Goal: Task Accomplishment & Management: Use online tool/utility

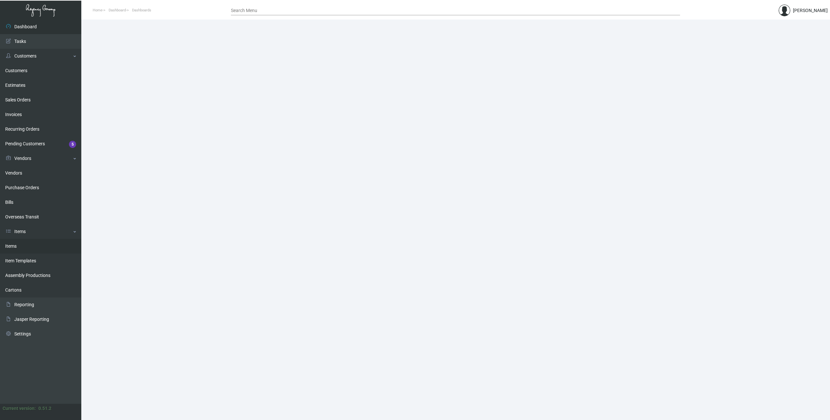
click at [19, 248] on link "Items" at bounding box center [40, 246] width 81 height 15
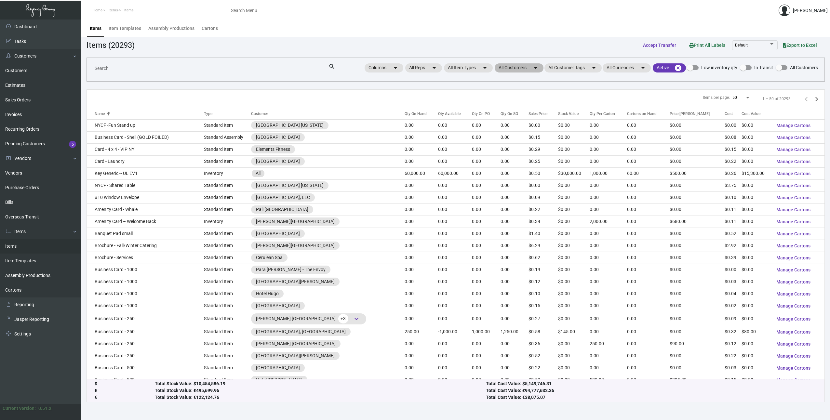
click at [527, 72] on mat-chip "All Customers arrow_drop_down" at bounding box center [519, 67] width 49 height 9
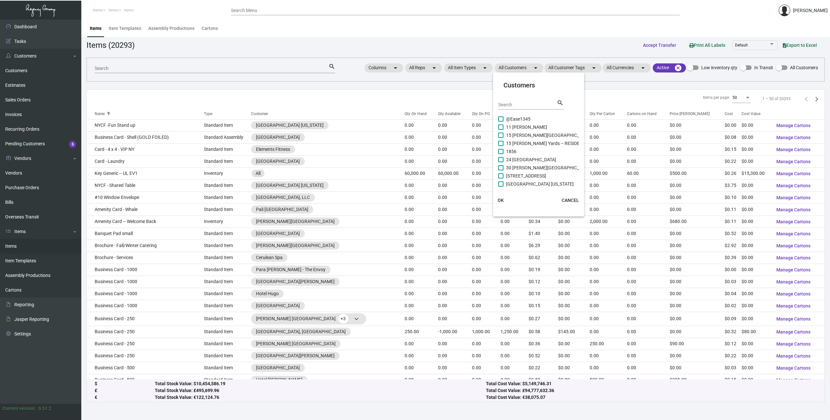
click at [510, 107] on input "Search" at bounding box center [527, 104] width 59 height 5
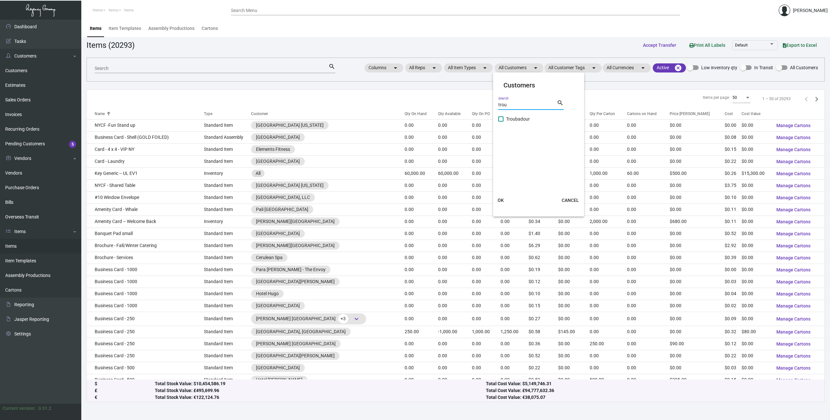
type input "trou"
click at [503, 119] on span at bounding box center [500, 118] width 5 height 5
click at [501, 122] on input "Troubadour" at bounding box center [500, 122] width 0 height 0
checkbox input "true"
click at [502, 200] on span "OK" at bounding box center [500, 200] width 6 height 5
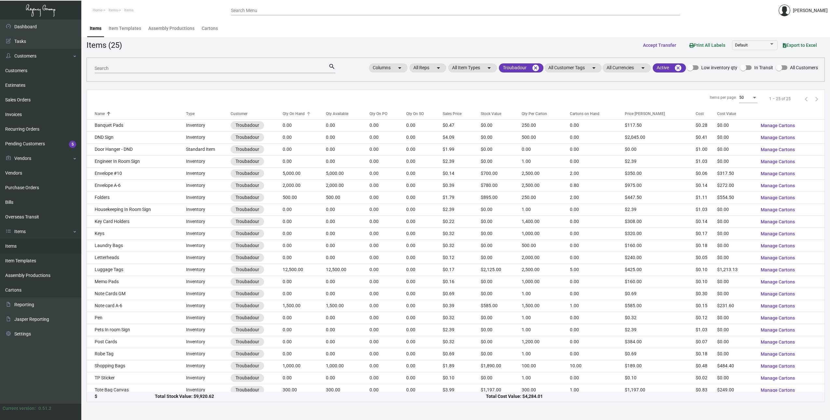
click at [293, 113] on div "Qty On Hand" at bounding box center [294, 114] width 22 height 6
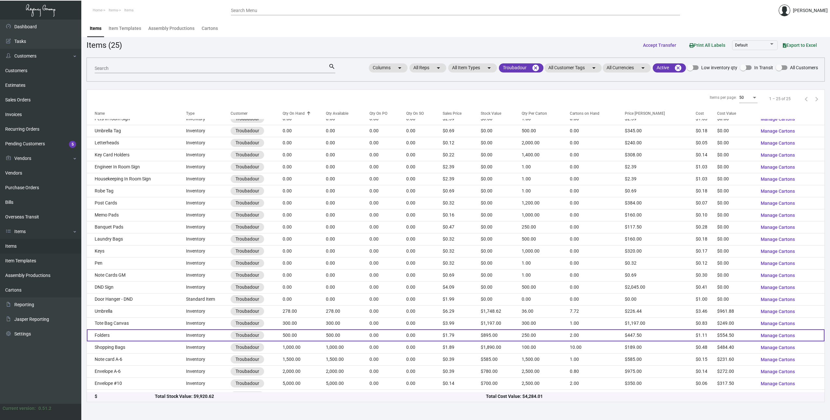
scroll to position [28, 0]
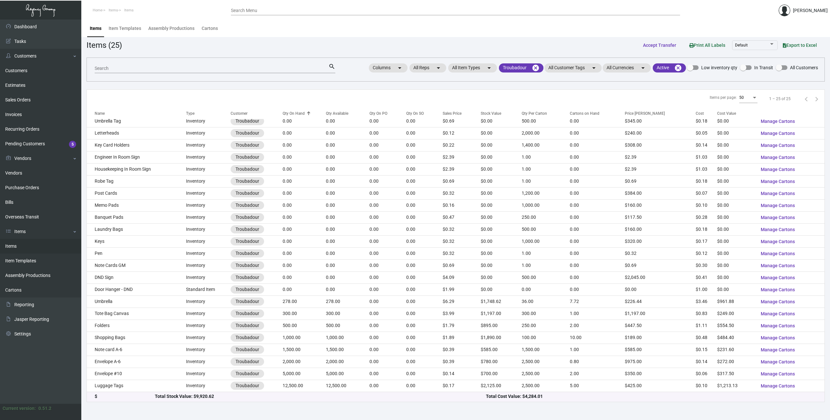
click at [668, 25] on div "Items Item Templates Assembly Productions Cartons" at bounding box center [455, 29] width 739 height 18
